Goal: Navigation & Orientation: Find specific page/section

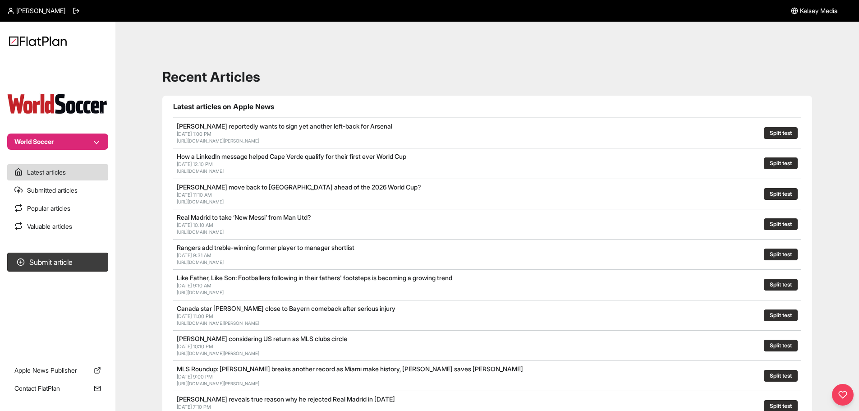
click at [98, 144] on button "World Soccer" at bounding box center [57, 141] width 101 height 16
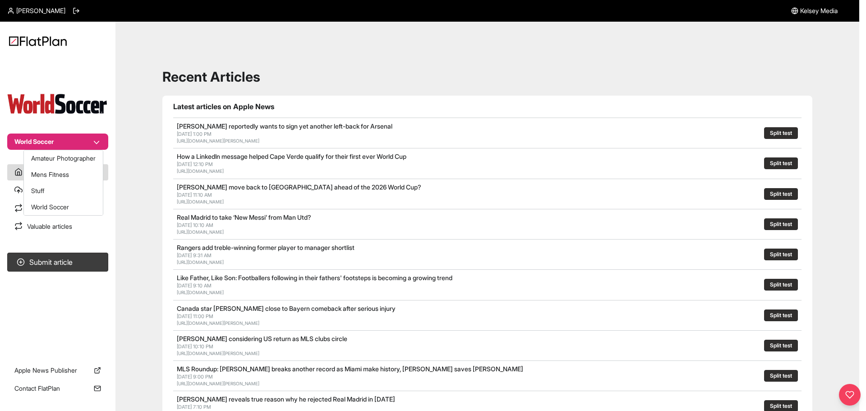
click at [98, 144] on button "World Soccer" at bounding box center [57, 141] width 101 height 16
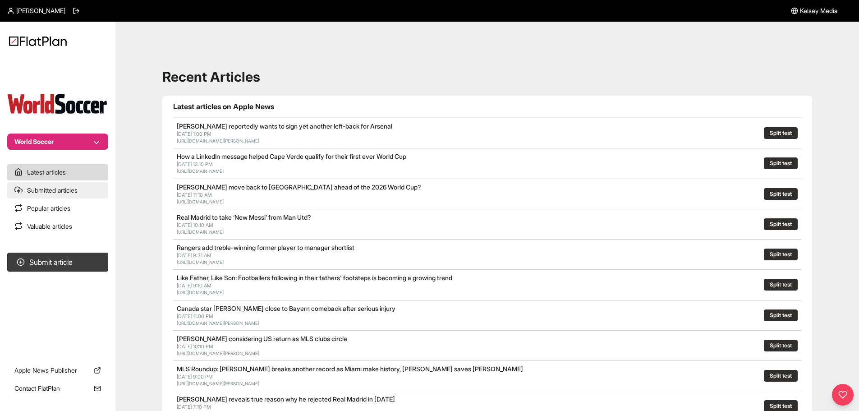
click at [77, 188] on link "Submitted articles" at bounding box center [57, 190] width 101 height 16
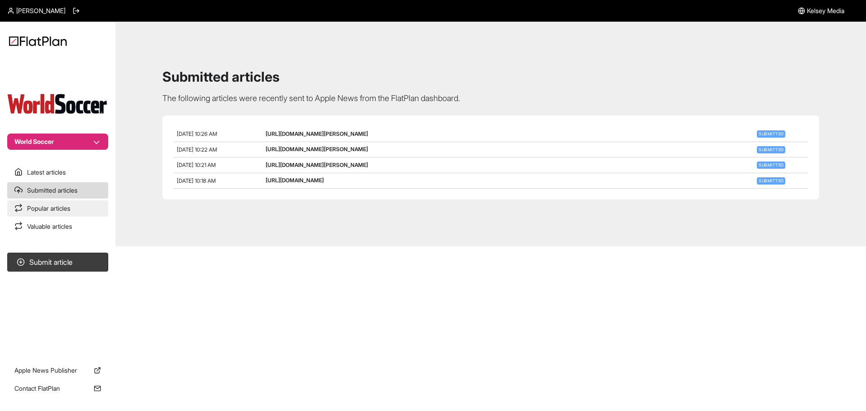
click at [64, 209] on link "Popular articles" at bounding box center [57, 208] width 101 height 16
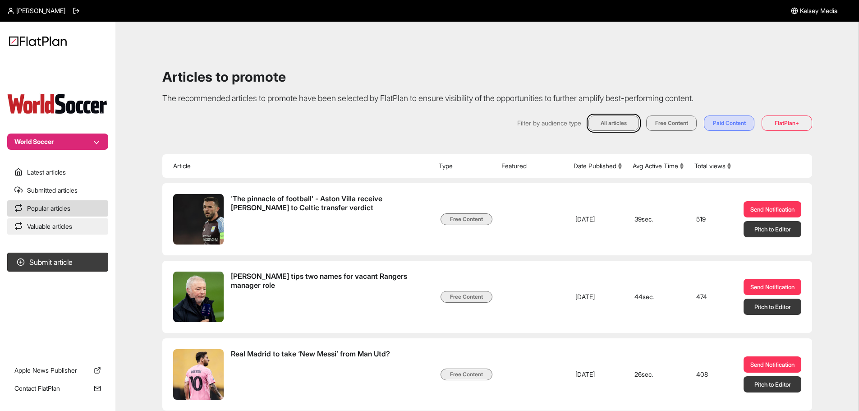
click at [64, 225] on link "Valuable articles" at bounding box center [57, 226] width 101 height 16
